Goal: Transaction & Acquisition: Book appointment/travel/reservation

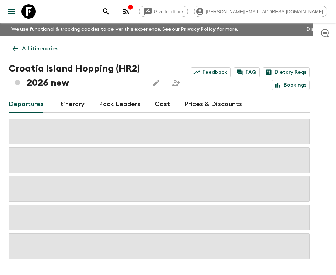
click at [109, 10] on icon "search adventures" at bounding box center [106, 11] width 6 height 6
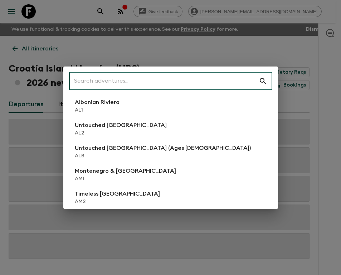
click at [212, 54] on div "​ Albanian Riviera [GEOGRAPHIC_DATA] Untouched [GEOGRAPHIC_DATA] [GEOGRAPHIC_DA…" at bounding box center [170, 137] width 341 height 275
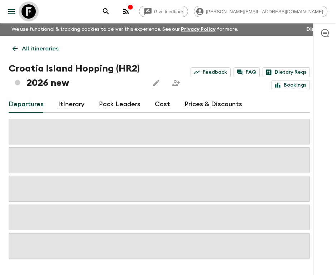
click at [35, 11] on icon at bounding box center [28, 11] width 14 height 14
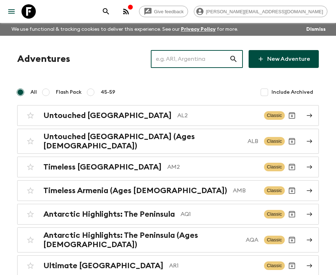
click at [213, 54] on input "text" at bounding box center [190, 59] width 78 height 20
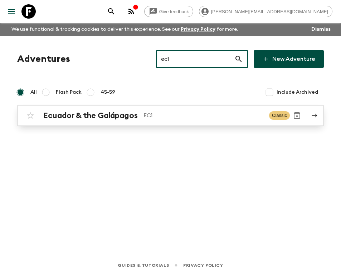
type input "ec1"
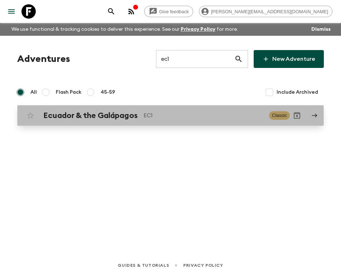
click at [115, 113] on h2 "Ecuador & the Galápagos" at bounding box center [90, 115] width 94 height 9
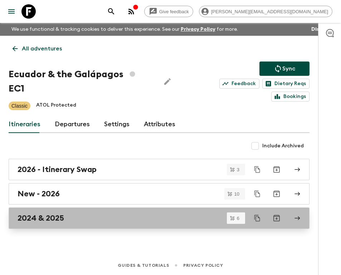
click at [72, 214] on div "2024 & 2025" at bounding box center [153, 218] width 270 height 9
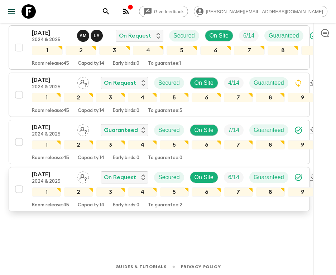
scroll to position [244, 0]
